Goal: Task Accomplishment & Management: Manage account settings

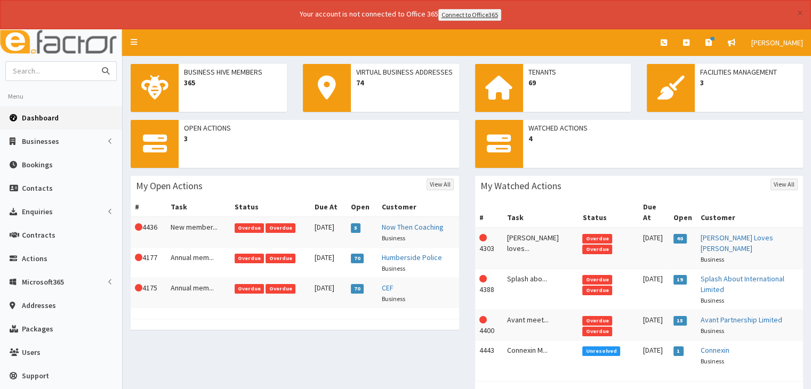
click at [76, 68] on input "text" at bounding box center [51, 71] width 90 height 19
type input "alex thompson"
click at [95, 62] on button "submit" at bounding box center [105, 71] width 21 height 19
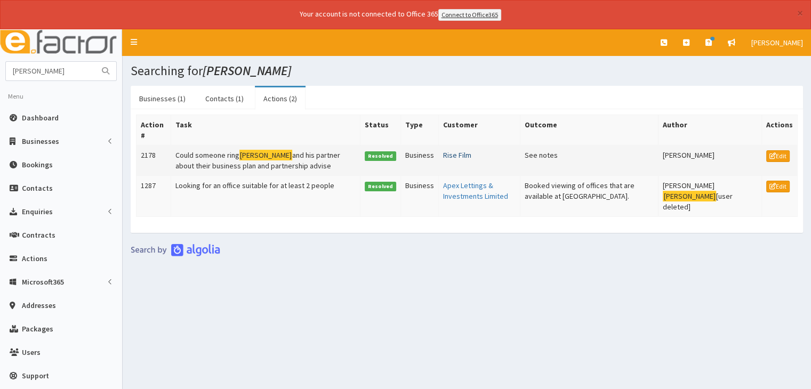
click at [464, 154] on link "Rise Film" at bounding box center [457, 155] width 28 height 10
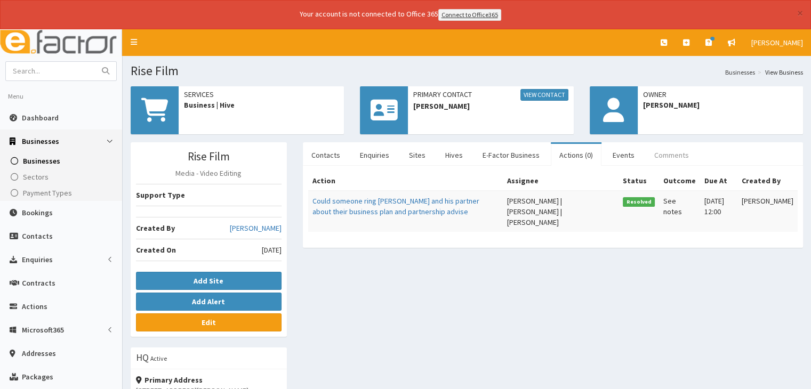
click at [652, 152] on link "Comments" at bounding box center [672, 155] width 52 height 22
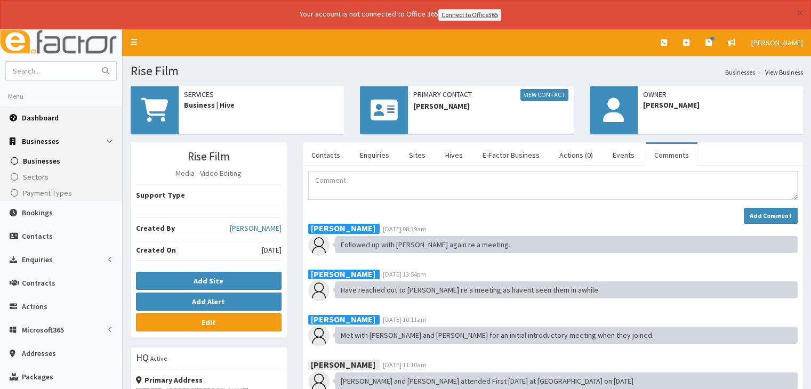
click at [34, 113] on span "Dashboard" at bounding box center [40, 118] width 37 height 10
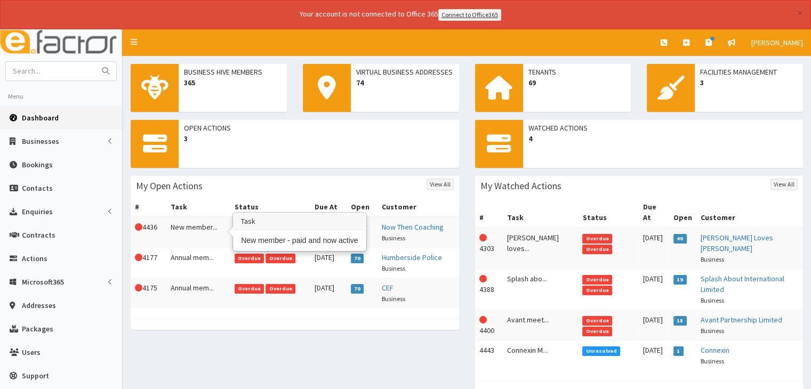
click at [198, 235] on td "New member..." at bounding box center [198, 232] width 64 height 31
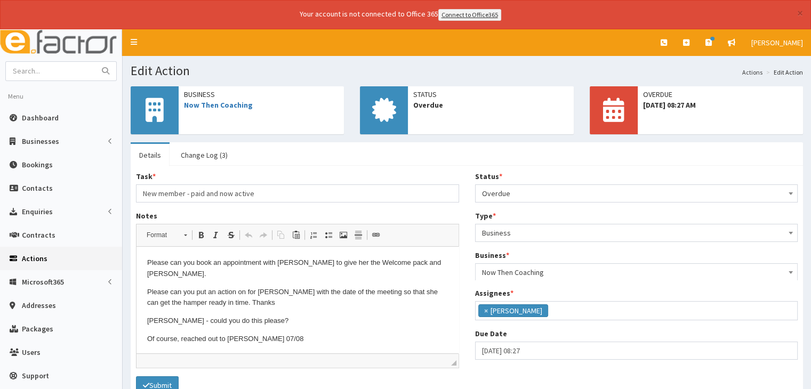
scroll to position [116, 0]
click at [509, 193] on span "Overdue" at bounding box center [636, 193] width 309 height 15
click at [396, 157] on ul "Details Change Log (3)" at bounding box center [467, 153] width 673 height 23
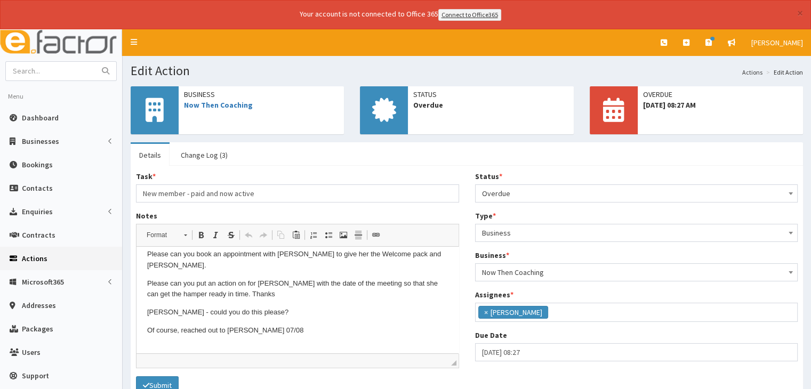
scroll to position [9, 0]
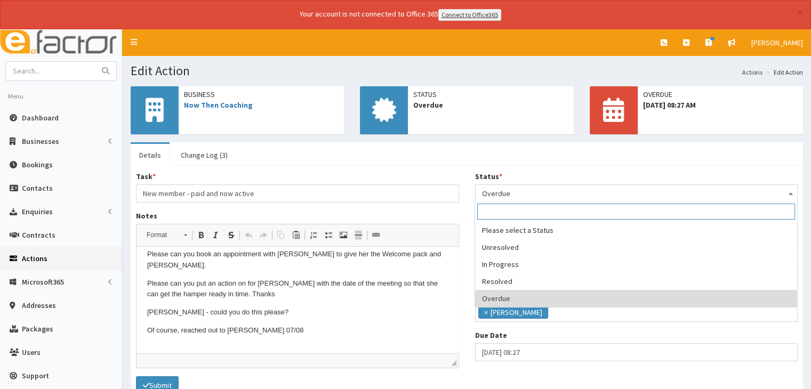
click at [500, 193] on span "Overdue" at bounding box center [636, 193] width 309 height 15
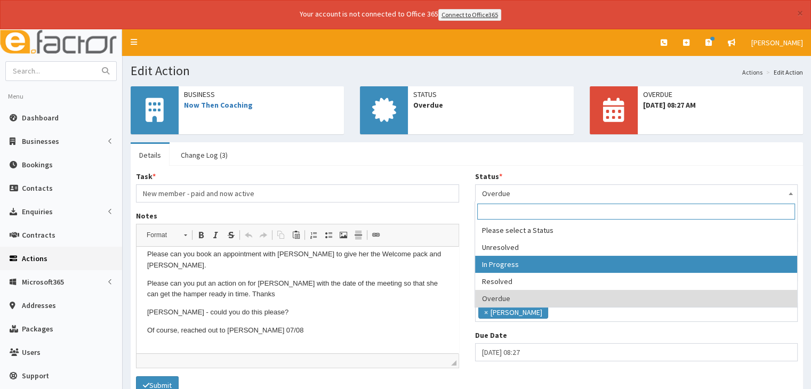
select select "2"
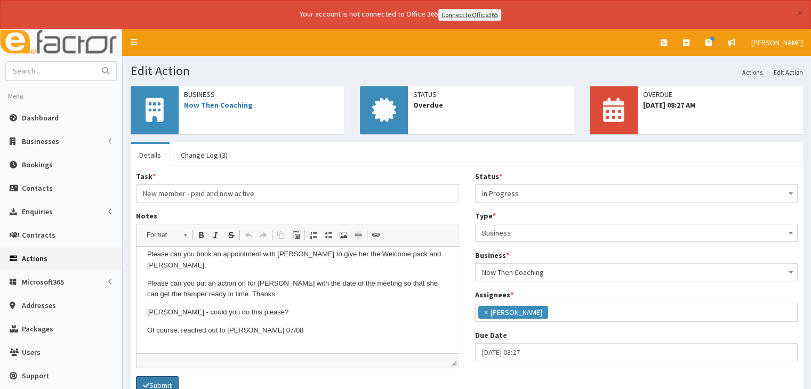
click at [160, 379] on button "Submit" at bounding box center [157, 386] width 43 height 18
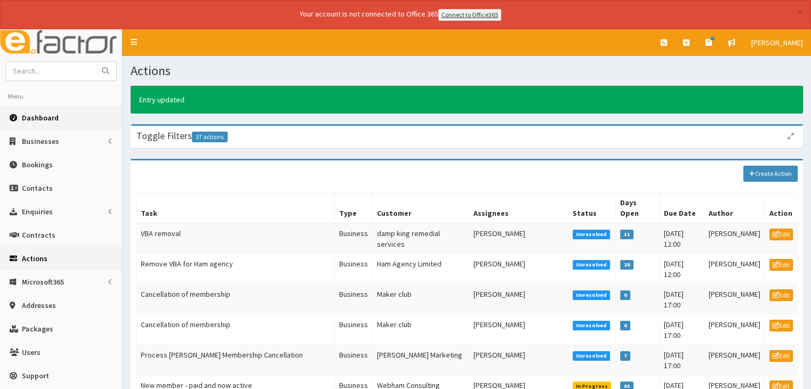
click at [77, 116] on link "Dashboard" at bounding box center [61, 117] width 122 height 23
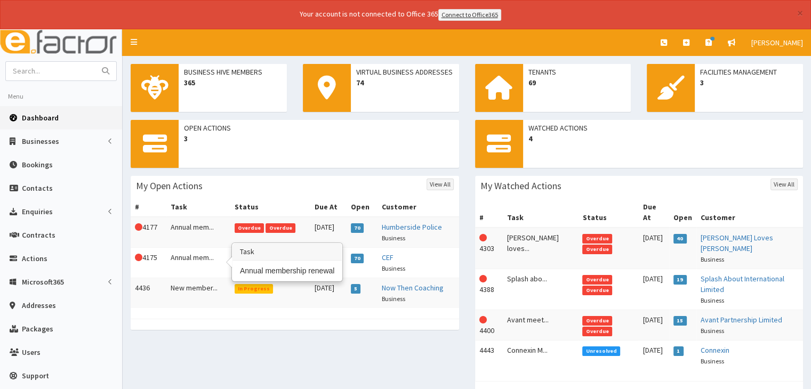
click at [188, 263] on td "Annual mem..." at bounding box center [198, 263] width 64 height 30
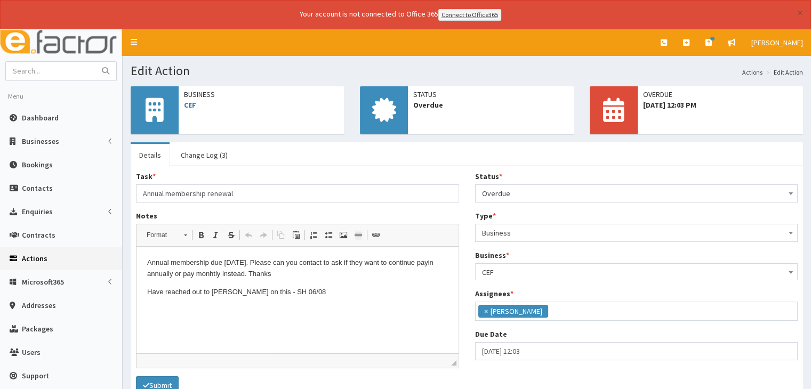
scroll to position [116, 0]
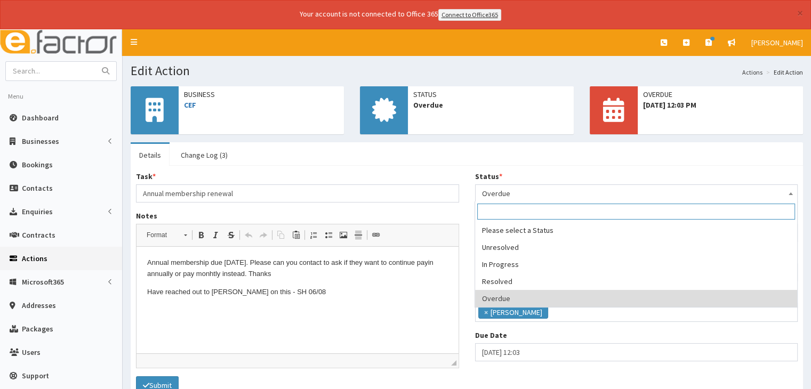
click at [498, 193] on span "Overdue" at bounding box center [636, 193] width 309 height 15
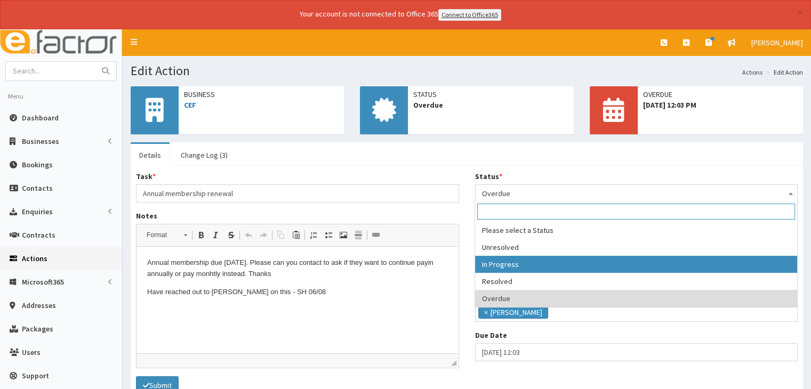
select select "2"
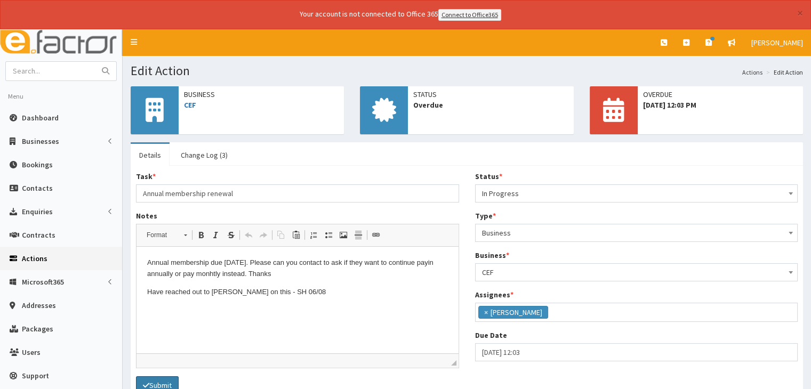
click at [158, 380] on button "Submit" at bounding box center [157, 386] width 43 height 18
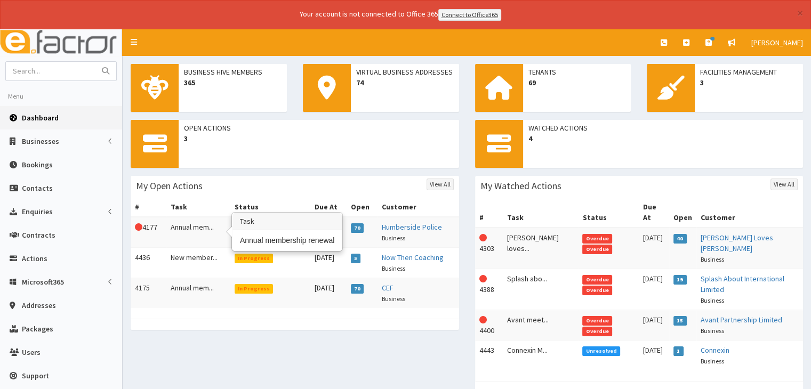
click at [200, 228] on td "Annual mem..." at bounding box center [198, 232] width 64 height 31
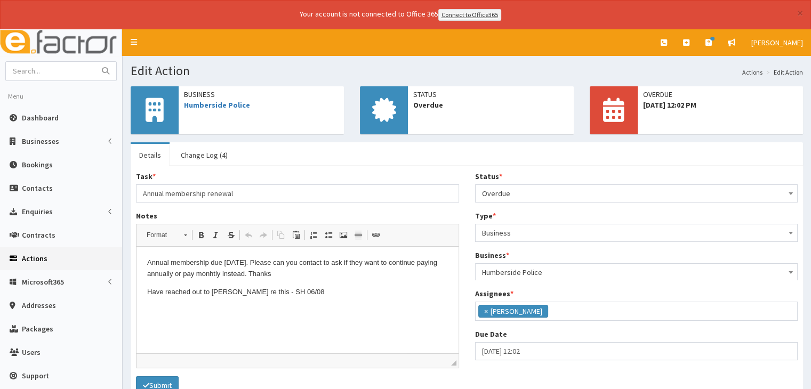
scroll to position [116, 0]
click at [515, 181] on div "Status * Please select a Status Unresolved In Progress Resolved Overdue Overdue" at bounding box center [636, 186] width 323 height 31
click at [519, 192] on span "Overdue" at bounding box center [636, 193] width 309 height 15
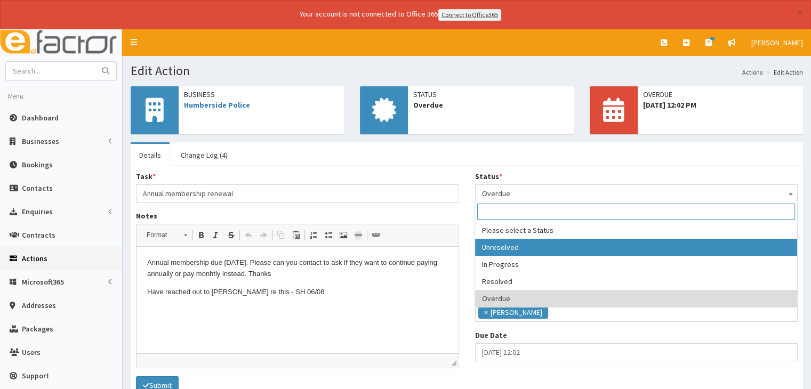
select select "2"
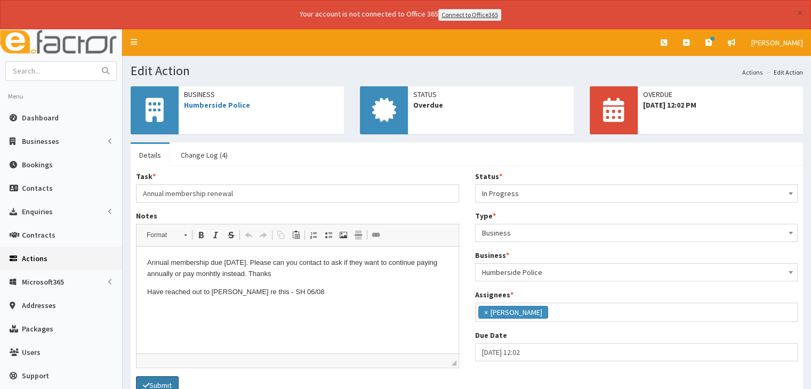
click at [153, 380] on button "Submit" at bounding box center [157, 386] width 43 height 18
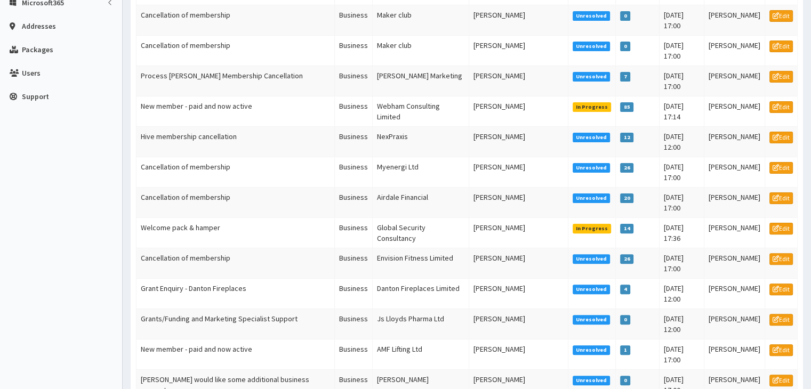
scroll to position [370, 0]
